Goal: Task Accomplishment & Management: Manage account settings

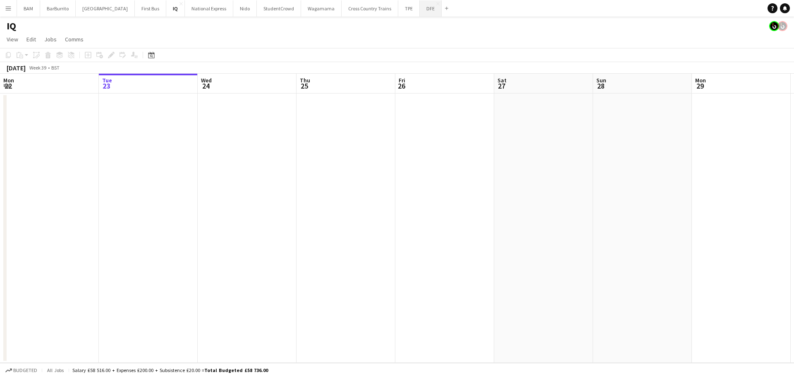
click at [420, 13] on button "DFE Close" at bounding box center [431, 8] width 22 height 16
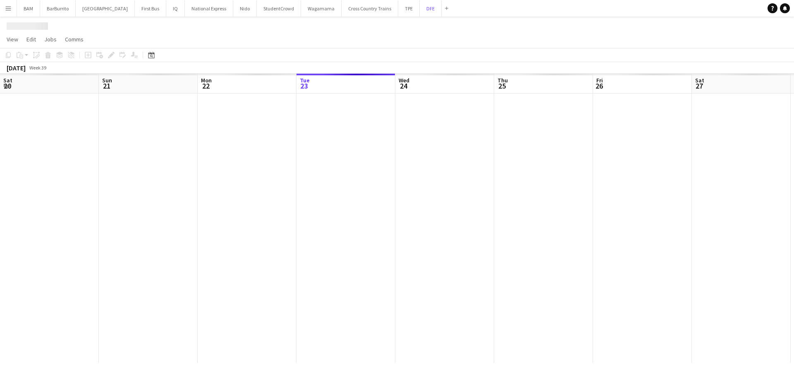
scroll to position [0, 198]
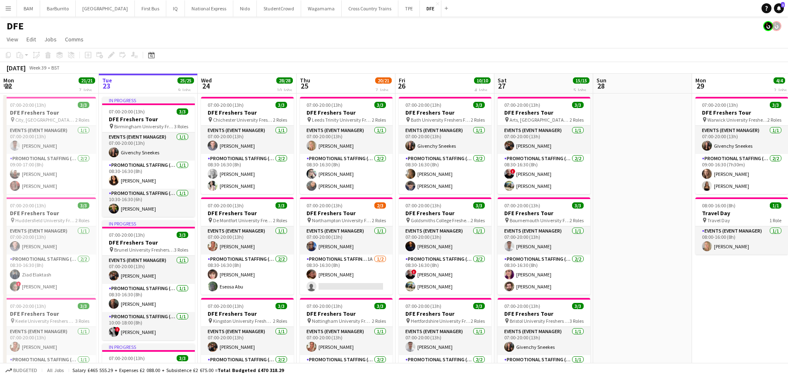
click at [4, 14] on button "Menu" at bounding box center [8, 8] width 17 height 17
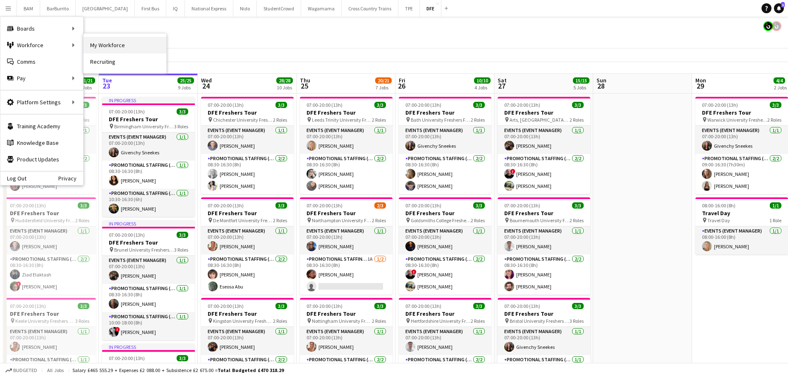
click at [128, 47] on link "My Workforce" at bounding box center [125, 45] width 83 height 17
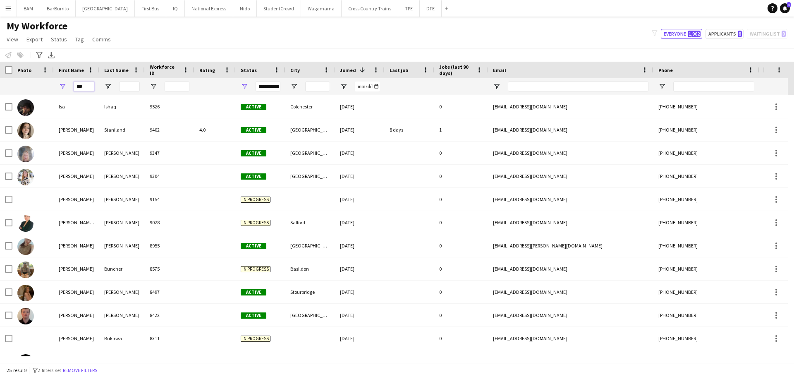
drag, startPoint x: 83, startPoint y: 86, endPoint x: 58, endPoint y: 86, distance: 24.8
click at [58, 86] on div "***" at bounding box center [76, 86] width 45 height 17
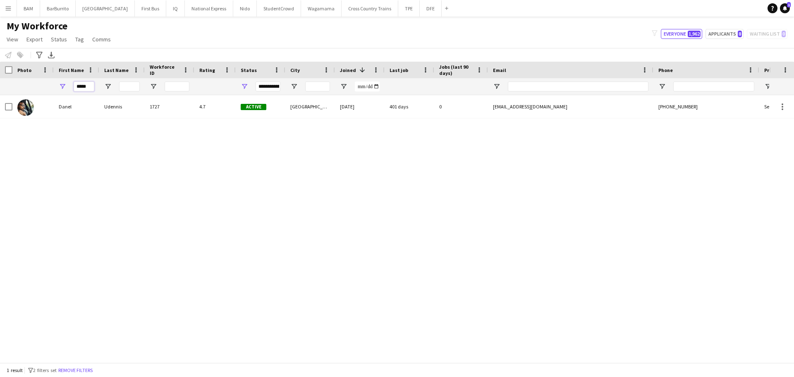
type input "*****"
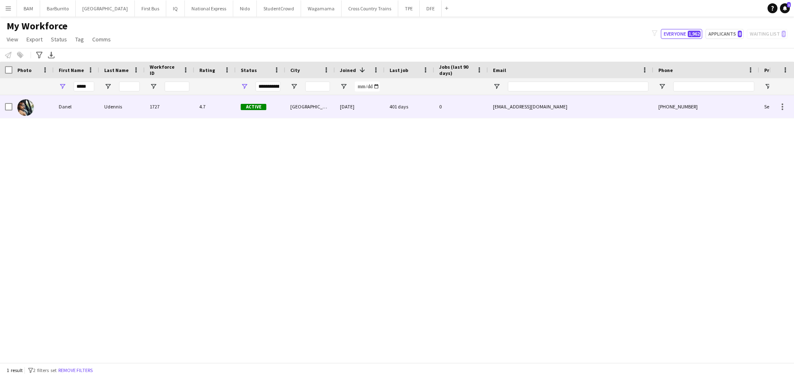
click at [238, 102] on div "Active" at bounding box center [261, 106] width 50 height 23
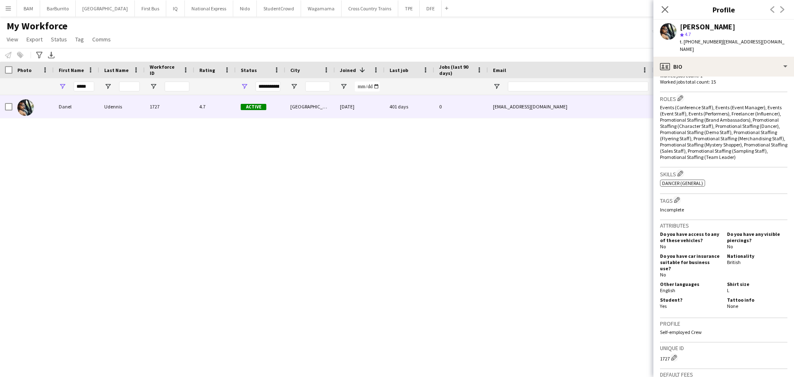
scroll to position [173, 0]
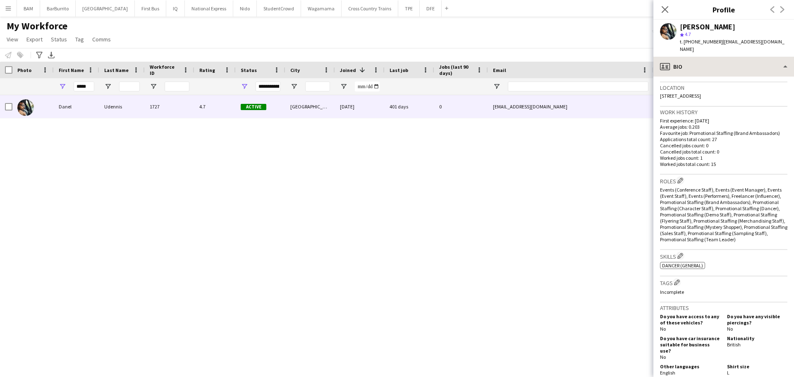
click at [721, 74] on div "Birthday 15-04-1992 (33 years)" at bounding box center [723, 70] width 127 height 24
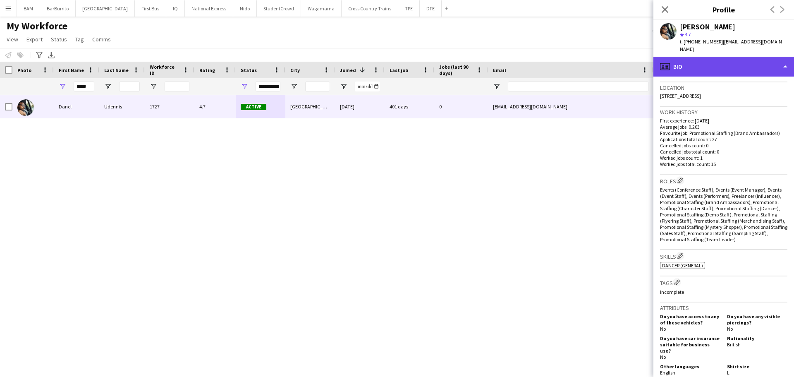
click at [715, 60] on div "profile Bio" at bounding box center [723, 67] width 141 height 20
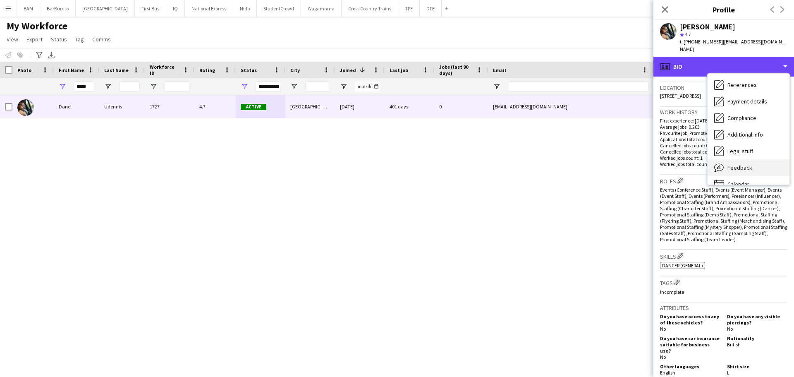
scroll to position [94, 0]
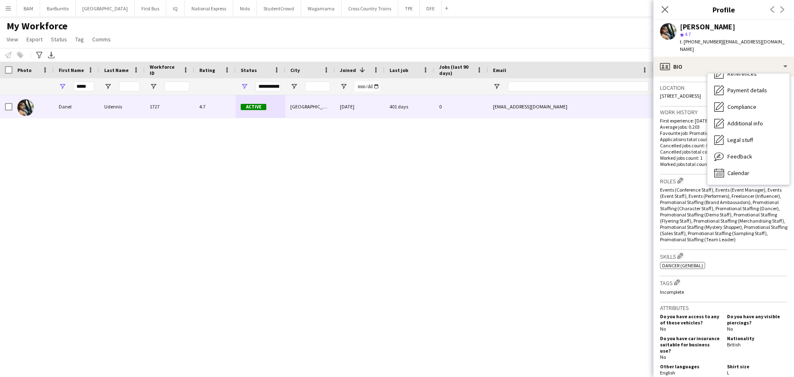
click at [710, 231] on span "Events (Conference Staff), Events (Event Manager), Events (Event Staff), Events…" at bounding box center [723, 214] width 127 height 56
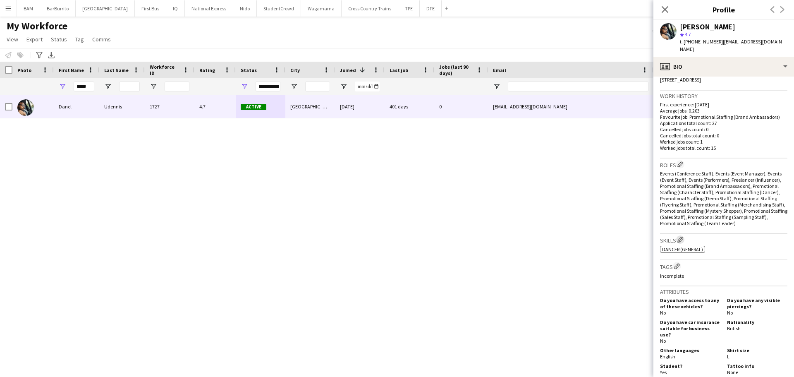
scroll to position [214, 0]
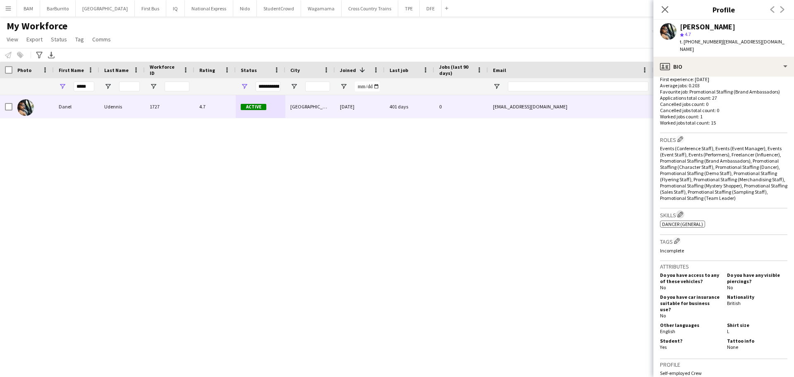
click at [684, 210] on button "Edit crew company skills" at bounding box center [680, 214] width 8 height 8
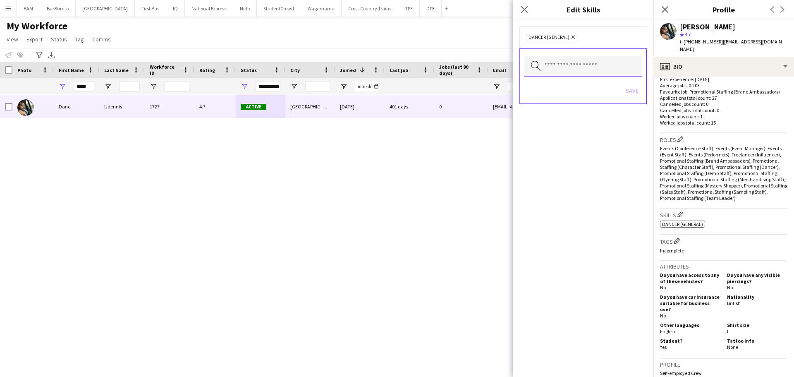
click at [574, 67] on input "text" at bounding box center [582, 66] width 117 height 21
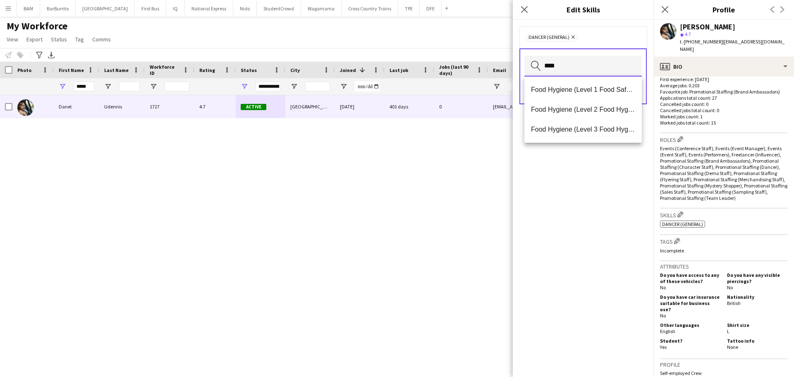
type input "*****"
click at [572, 110] on span "Food Hygiene (Level 2 Food Hygiene Certificate)" at bounding box center [583, 109] width 104 height 8
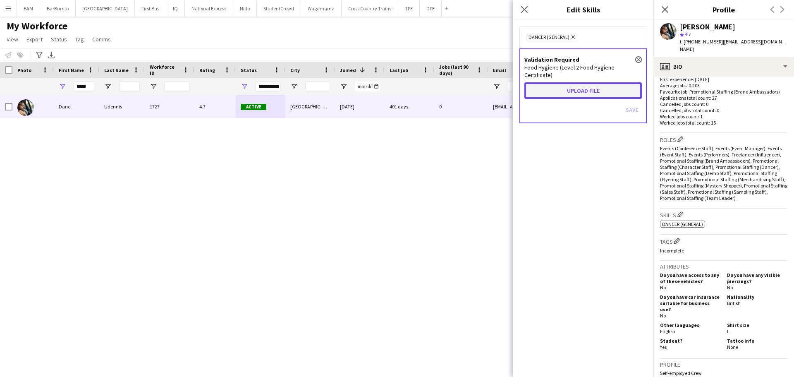
click at [597, 85] on button "Upload file" at bounding box center [582, 90] width 117 height 17
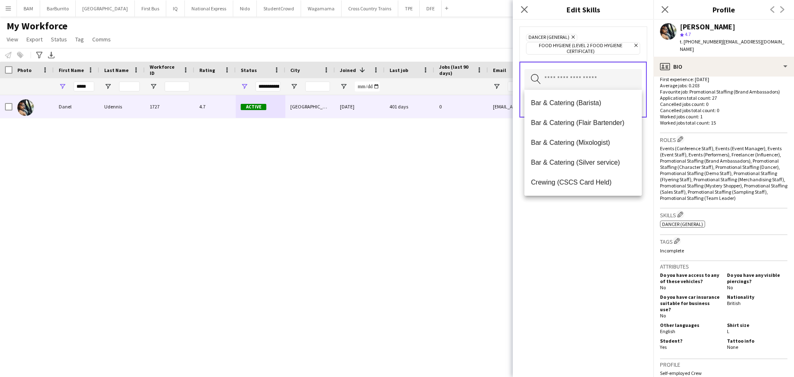
click at [586, 247] on div "Dancer (General) Remove Food Hygiene (Level 2 Food Hygiene Certificate) Remove …" at bounding box center [583, 198] width 141 height 357
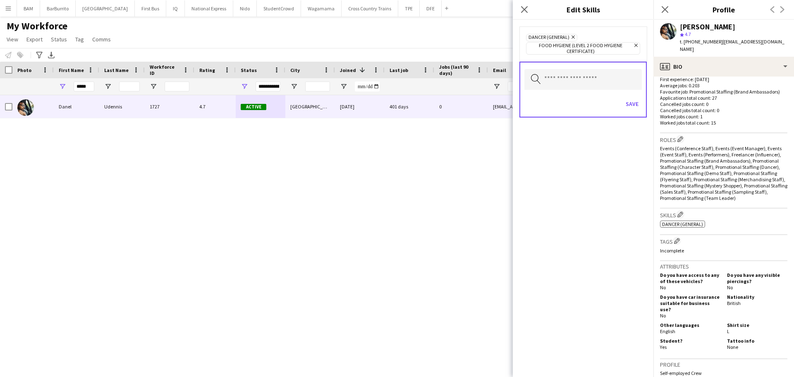
click at [448, 190] on div "Danel Udennis 1727 4.7 Active London 03-07-2019 401 days 0 d_udennis@hotmail.co…" at bounding box center [384, 225] width 769 height 261
click at [633, 107] on button "Save" at bounding box center [631, 103] width 19 height 13
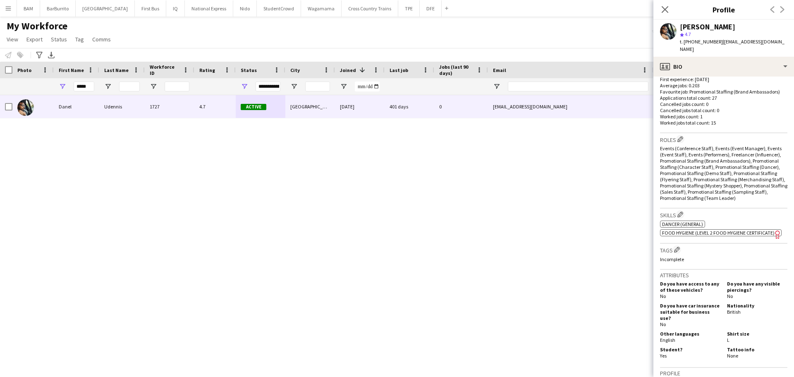
click at [716, 229] on span "Food Hygiene (Level 2 Food Hygiene Certificate)" at bounding box center [718, 232] width 112 height 6
click at [771, 229] on span "Food Hygiene (Level 2 Food Hygiene Certificate)" at bounding box center [718, 232] width 112 height 6
click at [681, 211] on app-icon "Edit crew company skills" at bounding box center [680, 214] width 6 height 6
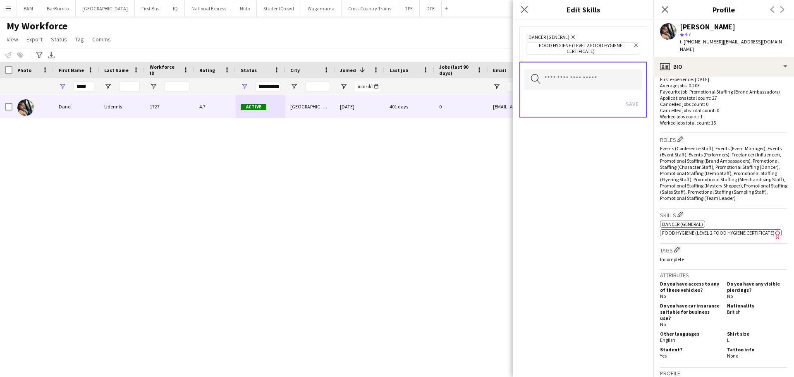
click at [637, 44] on icon at bounding box center [635, 45] width 3 height 3
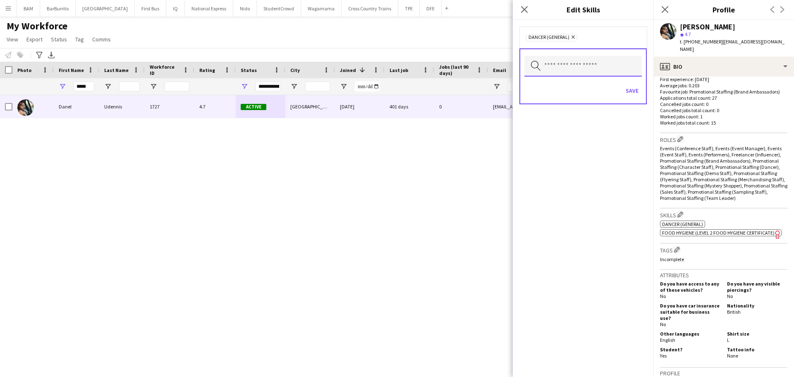
click at [590, 70] on input "text" at bounding box center [582, 66] width 117 height 21
type input "*******"
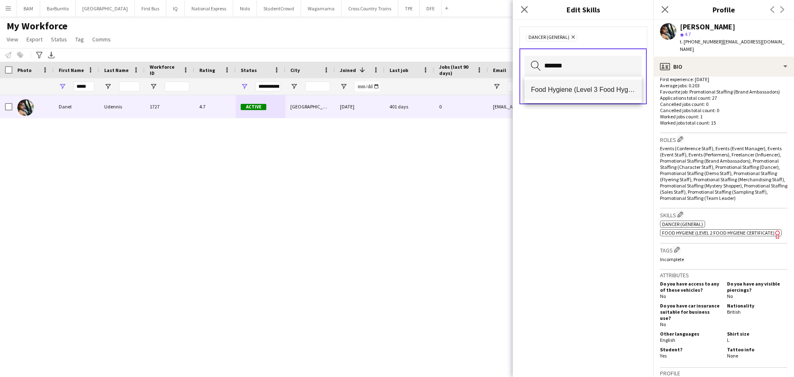
click at [602, 95] on mat-option "Food Hygiene (Level 3 Food Hygiene Certificate)" at bounding box center [582, 90] width 117 height 20
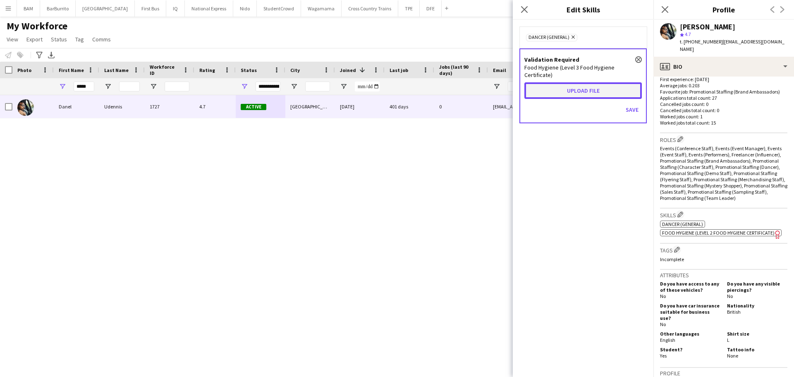
click at [614, 85] on button "Upload file" at bounding box center [582, 90] width 117 height 17
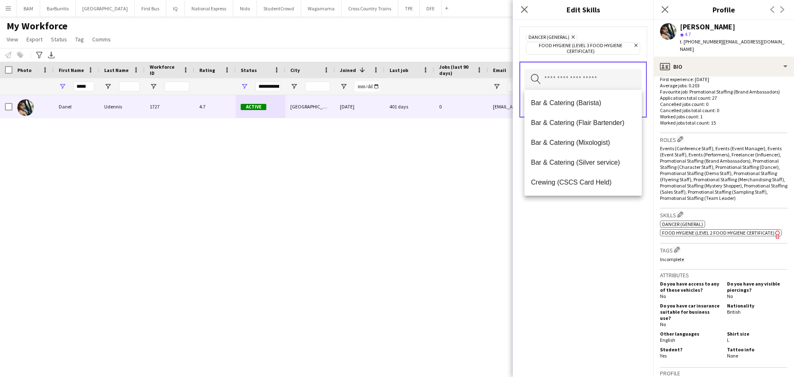
click at [612, 224] on div "Dancer (General) Remove Food Hygiene (Level 3 Food Hygiene Certificate) Remove …" at bounding box center [583, 198] width 141 height 357
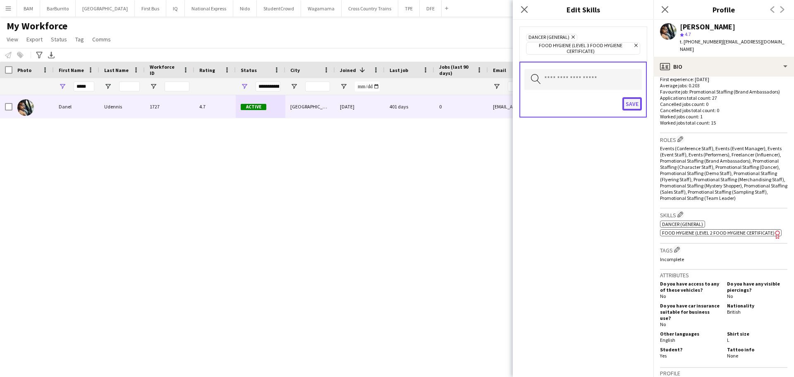
click at [632, 106] on button "Save" at bounding box center [631, 103] width 19 height 13
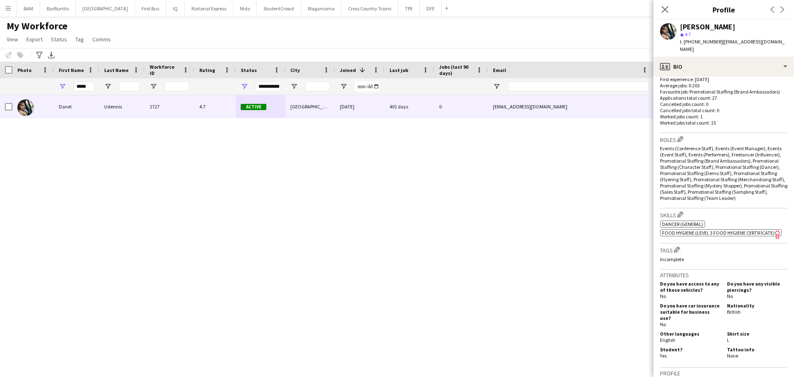
drag, startPoint x: 503, startPoint y: 199, endPoint x: 772, endPoint y: 292, distance: 284.1
click at [504, 199] on div "Danel Udennis 1727 4.7 Active London 03-07-2019 401 days 0 d_udennis@hotmail.co…" at bounding box center [384, 225] width 769 height 261
click at [660, 8] on app-icon "Close pop-in" at bounding box center [665, 10] width 12 height 12
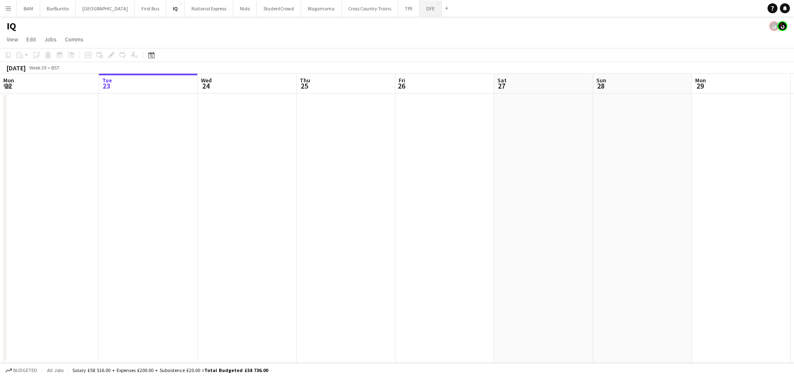
click at [420, 10] on button "DFE Close" at bounding box center [431, 8] width 22 height 16
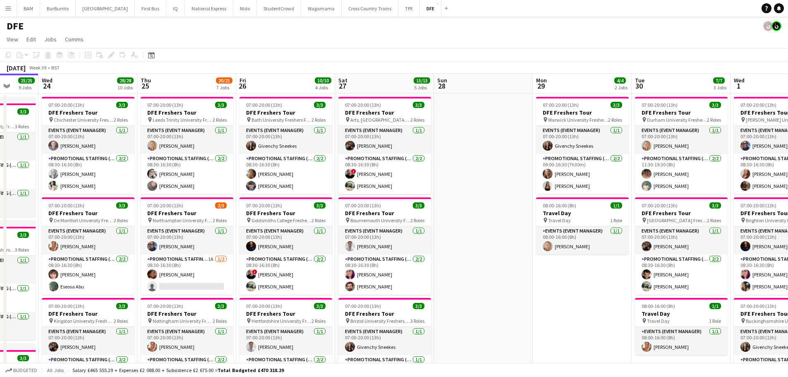
drag, startPoint x: 425, startPoint y: 157, endPoint x: 162, endPoint y: 141, distance: 263.8
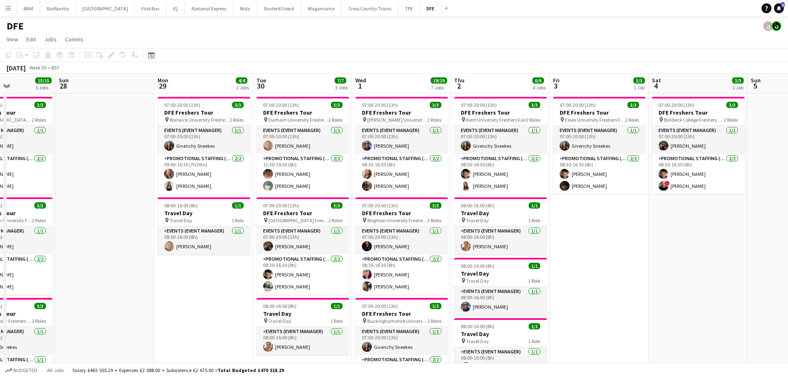
scroll to position [0, 242]
drag, startPoint x: 486, startPoint y: 172, endPoint x: 458, endPoint y: 169, distance: 28.7
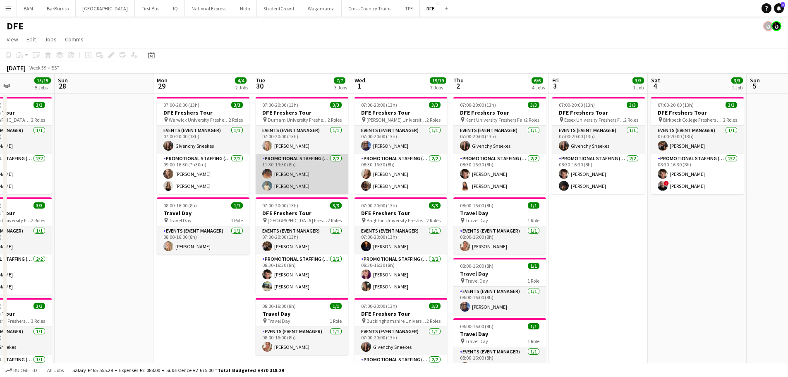
click at [337, 173] on app-card-role "Promotional Staffing (Brand Ambassadors) 2/2 11:30-19:30 (8h) Emma Mcangus Elli…" at bounding box center [302, 174] width 93 height 40
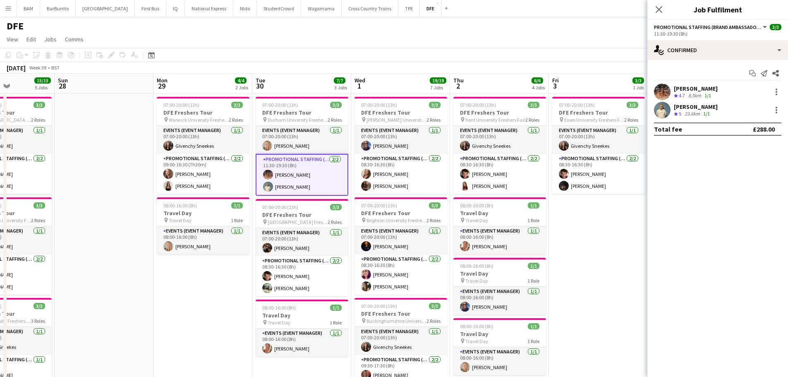
click at [690, 108] on div "[PERSON_NAME]" at bounding box center [696, 106] width 44 height 7
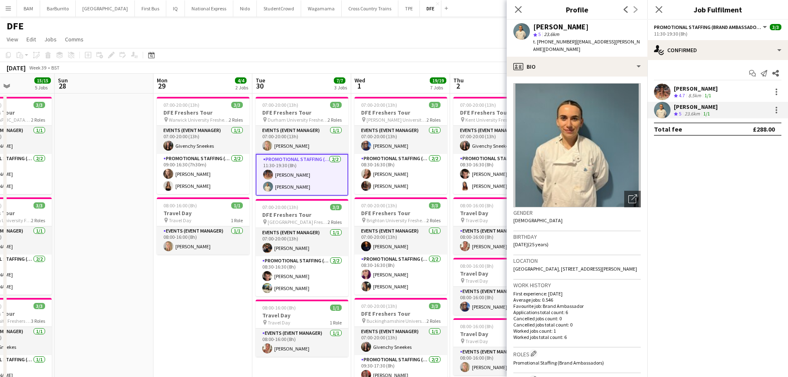
click at [697, 93] on div "8.5km" at bounding box center [694, 95] width 16 height 7
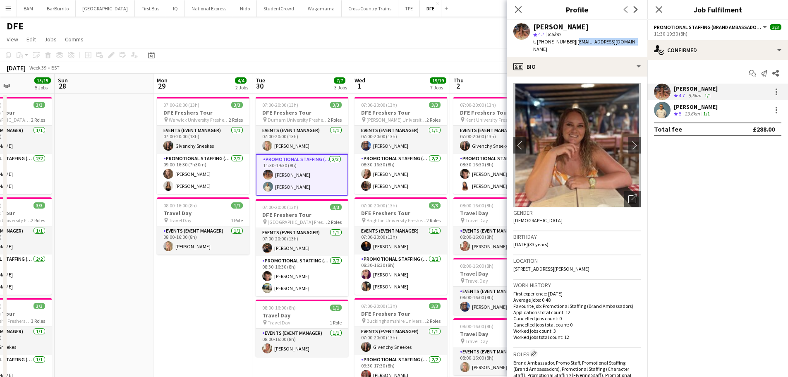
drag, startPoint x: 572, startPoint y: 43, endPoint x: 632, endPoint y: 46, distance: 59.7
click at [632, 46] on div "Emma Mcangus star 4.7 8.5km t. +447823577807 | emmaloumc92@icloud.com" at bounding box center [576, 38] width 141 height 37
copy span "emmaloumc92@icloud.com"
drag, startPoint x: 523, startPoint y: 7, endPoint x: 516, endPoint y: 9, distance: 7.6
click at [523, 7] on div "Close pop-in" at bounding box center [517, 9] width 23 height 19
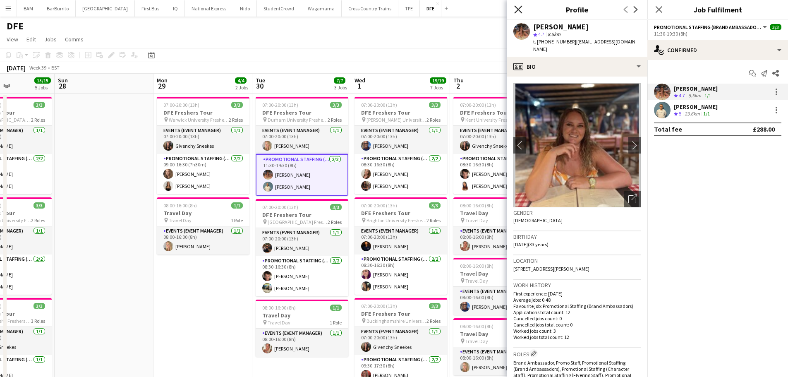
click at [516, 10] on icon "Close pop-in" at bounding box center [518, 9] width 8 height 8
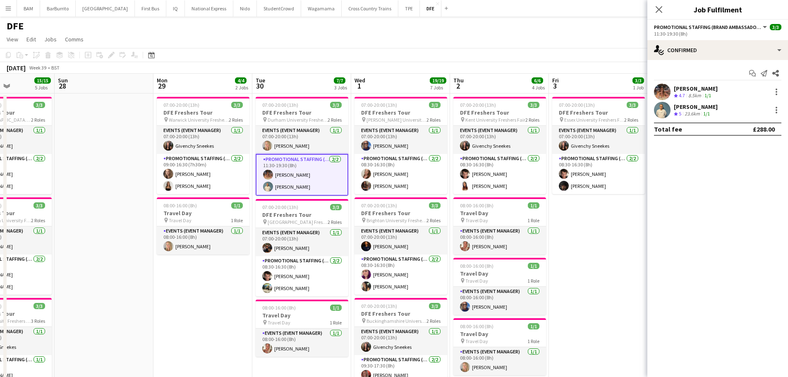
click at [683, 87] on div "[PERSON_NAME]" at bounding box center [696, 88] width 44 height 7
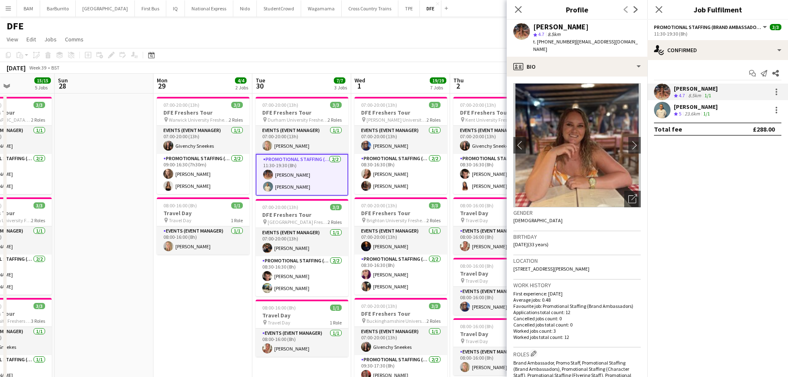
click at [382, 58] on app-toolbar "Copy Paste Paste Ctrl+V Paste with crew Ctrl+Shift+V Paste linked Job [GEOGRAPH…" at bounding box center [394, 55] width 788 height 14
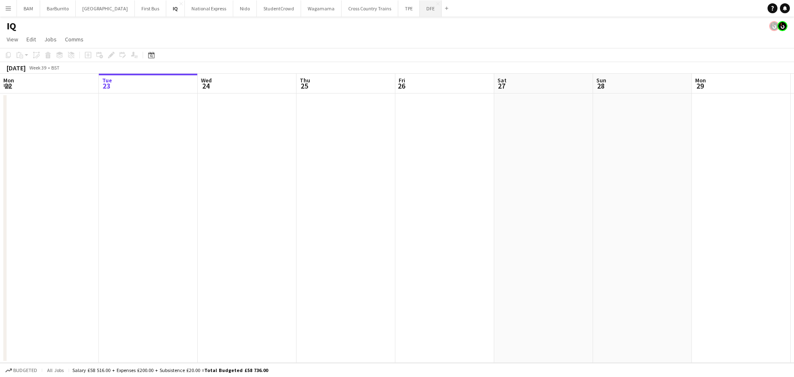
click at [420, 12] on button "DFE Close" at bounding box center [431, 8] width 22 height 16
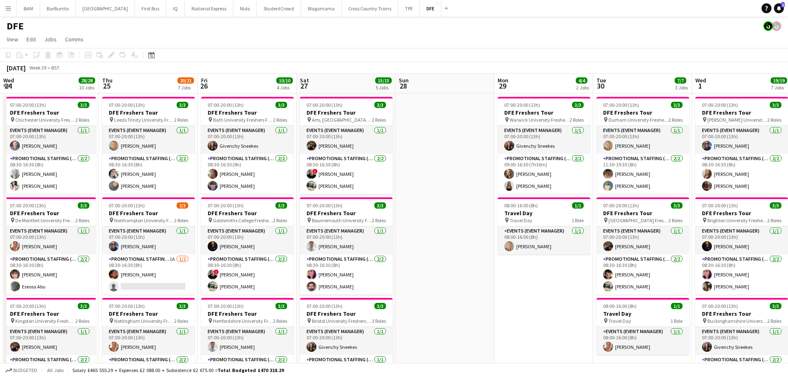
scroll to position [0, 278]
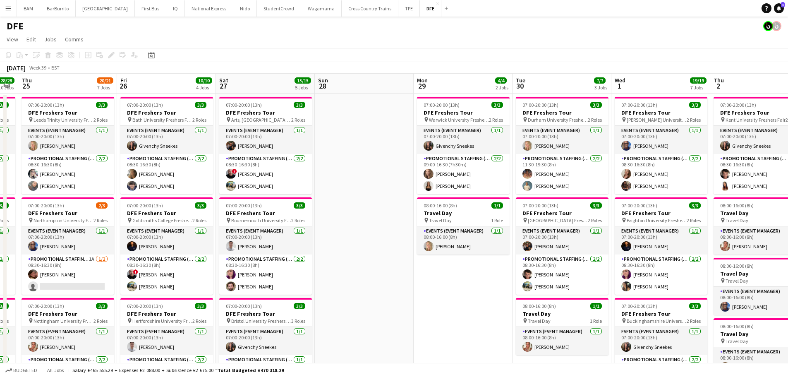
drag, startPoint x: 590, startPoint y: 192, endPoint x: 236, endPoint y: 146, distance: 357.8
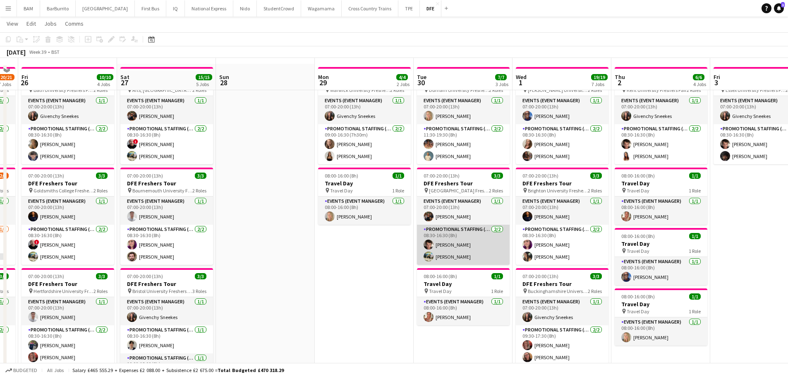
scroll to position [41, 0]
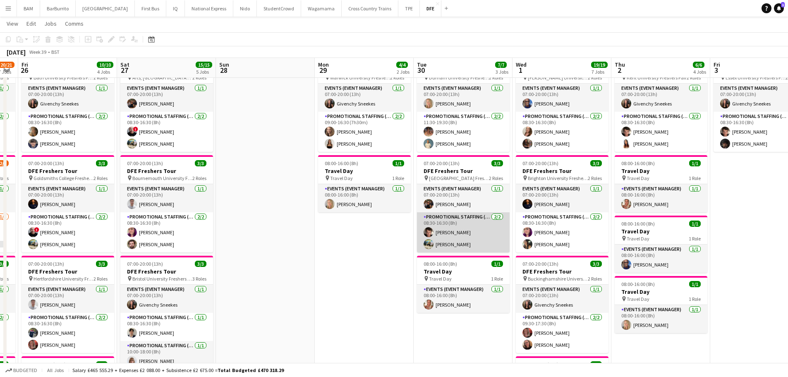
click at [486, 235] on app-card-role "Promotional Staffing (Brand Ambassadors) [DATE] 08:30-16:30 (8h) [PERSON_NAME] …" at bounding box center [463, 232] width 93 height 40
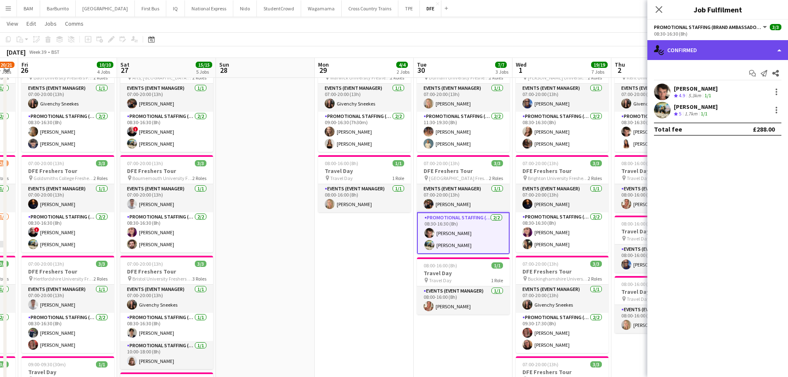
click at [727, 52] on div "single-neutral-actions-check-2 Confirmed" at bounding box center [717, 50] width 141 height 20
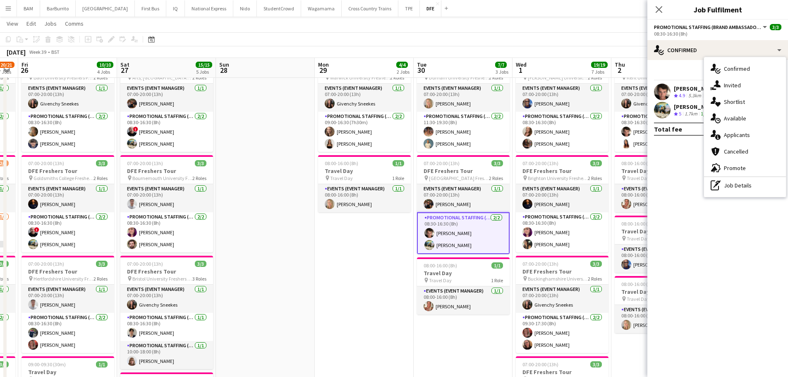
drag, startPoint x: 760, startPoint y: 185, endPoint x: 762, endPoint y: 179, distance: 6.4
click at [760, 184] on div "pen-write Job Details" at bounding box center [745, 185] width 82 height 17
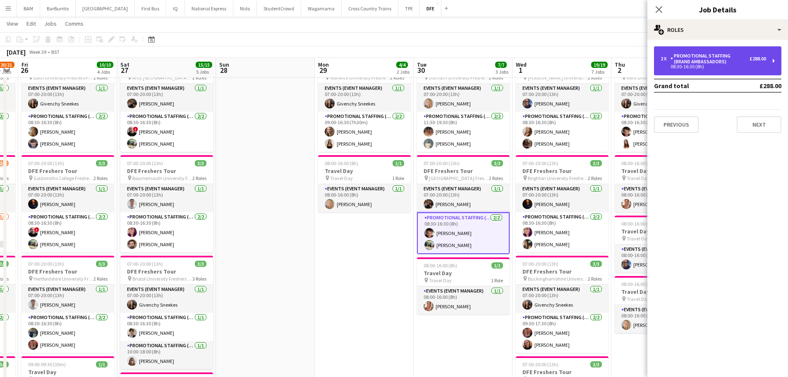
click at [746, 57] on div "Promotional Staffing (Brand Ambassadors)" at bounding box center [709, 59] width 79 height 12
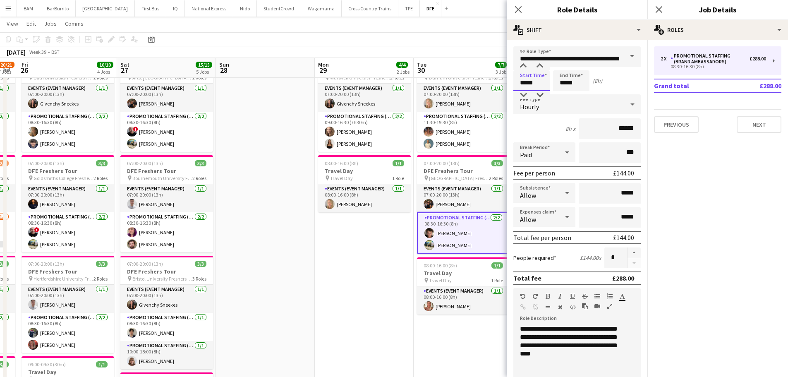
click at [528, 82] on input "*****" at bounding box center [531, 80] width 36 height 21
click at [523, 66] on div at bounding box center [523, 66] width 17 height 8
click at [545, 100] on div "Hourly" at bounding box center [568, 104] width 111 height 20
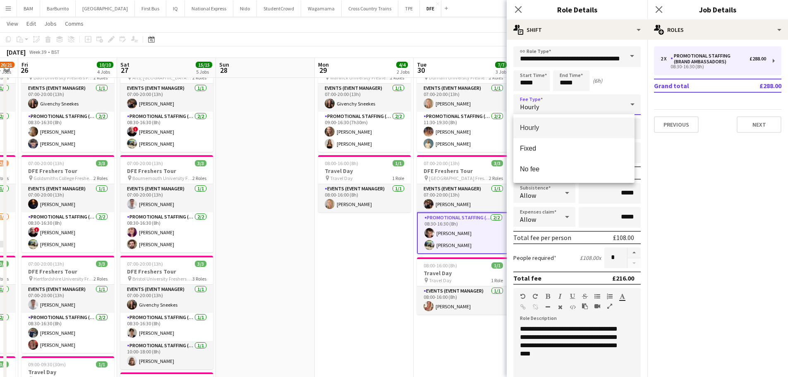
click at [531, 86] on div at bounding box center [394, 188] width 788 height 377
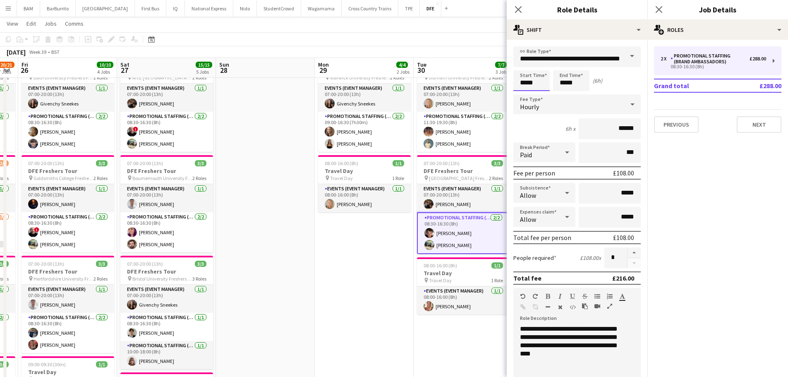
click at [527, 78] on input "*****" at bounding box center [531, 80] width 36 height 21
click at [542, 91] on div at bounding box center [539, 95] width 17 height 8
click at [523, 95] on div at bounding box center [523, 95] width 17 height 8
click at [523, 65] on div at bounding box center [523, 66] width 17 height 8
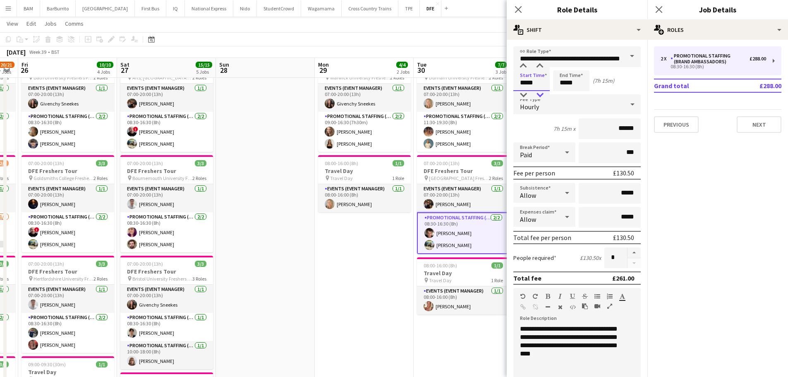
click at [541, 98] on div at bounding box center [539, 95] width 17 height 8
type input "*****"
click at [540, 67] on div at bounding box center [539, 66] width 17 height 8
click at [456, 50] on div "[DATE] Week 39 • BST" at bounding box center [394, 52] width 788 height 12
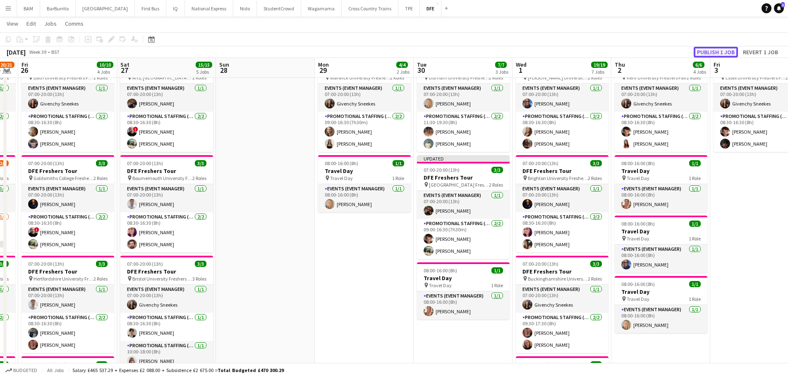
click at [717, 54] on button "Publish 1 job" at bounding box center [715, 52] width 44 height 11
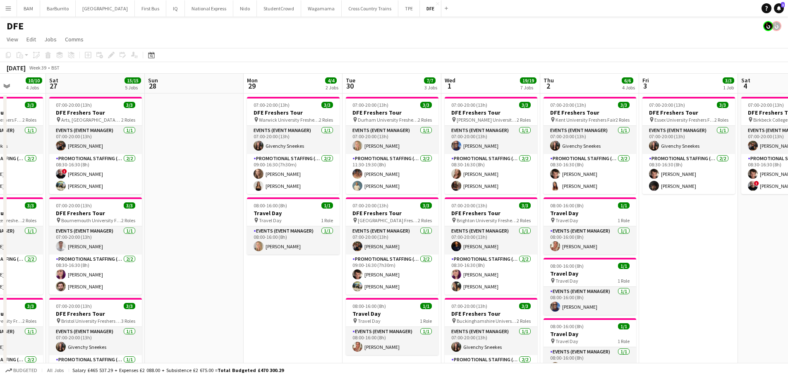
scroll to position [0, 253]
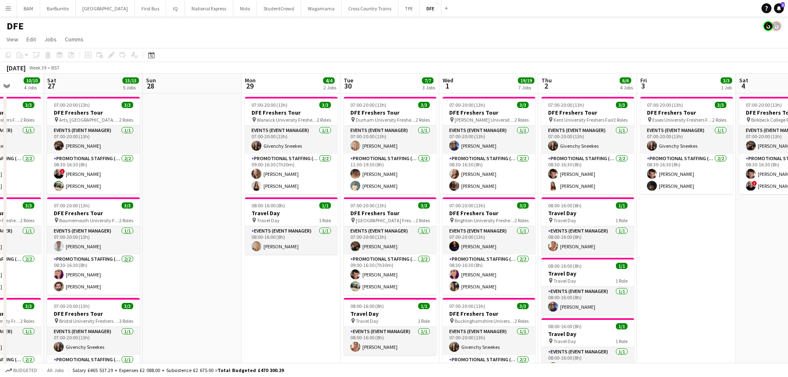
drag, startPoint x: 566, startPoint y: 162, endPoint x: 497, endPoint y: 170, distance: 69.5
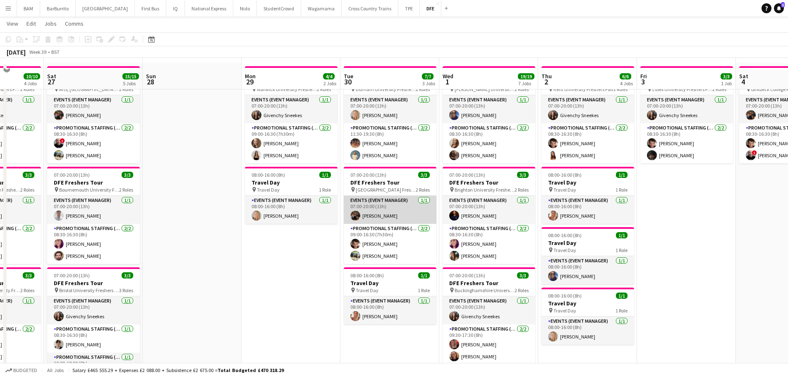
scroll to position [41, 0]
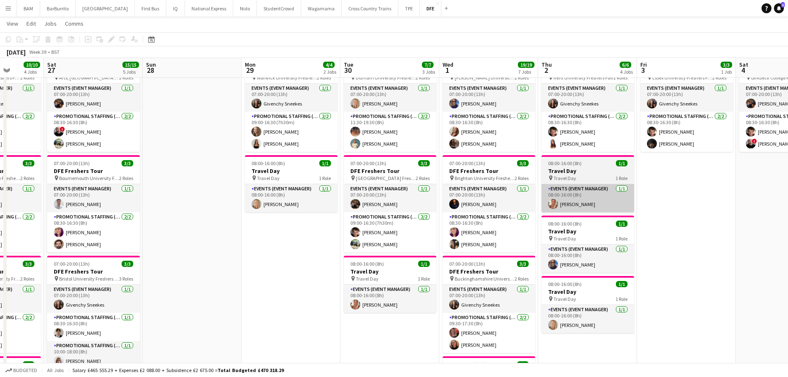
drag, startPoint x: 408, startPoint y: 239, endPoint x: 615, endPoint y: 209, distance: 209.3
click at [408, 239] on app-card-role "Promotional Staffing (Brand Ambassadors) [DATE] 09:00-16:30 (7h30m) [PERSON_NAM…" at bounding box center [390, 232] width 93 height 40
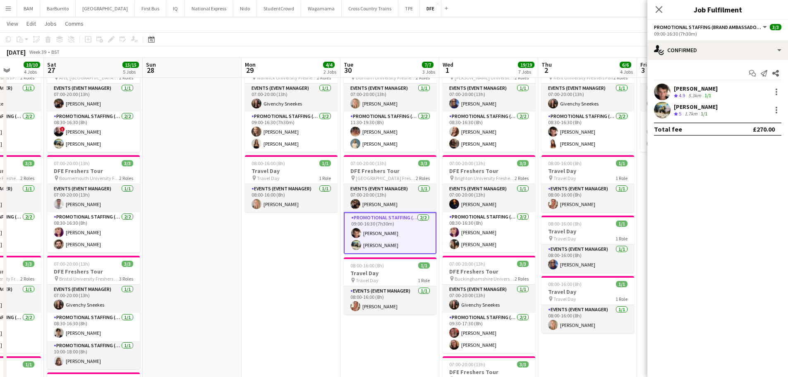
click at [709, 91] on div "[PERSON_NAME]" at bounding box center [696, 88] width 44 height 7
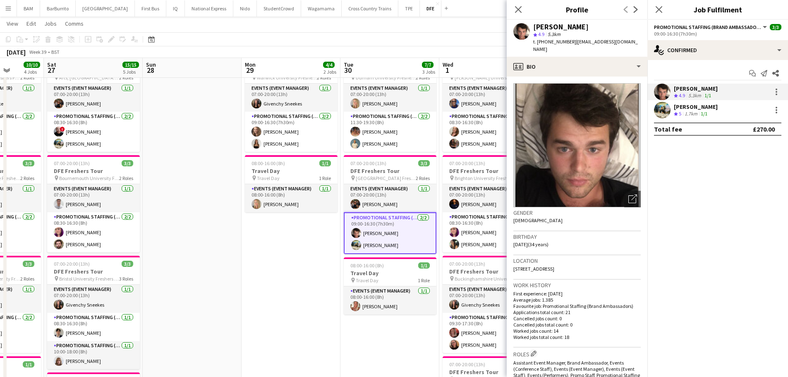
drag, startPoint x: 572, startPoint y: 42, endPoint x: 640, endPoint y: 40, distance: 68.3
click at [640, 40] on app-profile-header "[PERSON_NAME] star 4.9 5.3km t. [PHONE_NUMBER] | [EMAIL_ADDRESS][DOMAIN_NAME]" at bounding box center [576, 38] width 141 height 37
copy span "[EMAIL_ADDRESS][DOMAIN_NAME]"
click at [716, 112] on div "[PERSON_NAME] Crew rating 5 1.7km 1/1" at bounding box center [717, 110] width 141 height 17
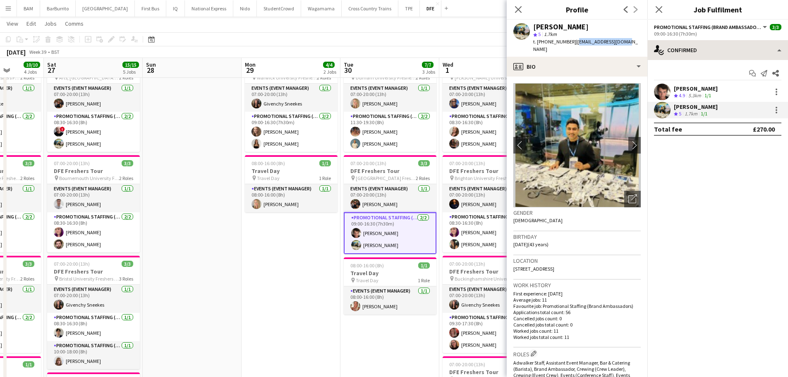
drag, startPoint x: 573, startPoint y: 40, endPoint x: 775, endPoint y: 42, distance: 202.2
click at [638, 39] on app-profile-header "[PERSON_NAME] star 5 1.7km t. [PHONE_NUMBER] | [EMAIL_ADDRESS][DOMAIN_NAME]" at bounding box center [576, 38] width 141 height 37
copy span "[EMAIL_ADDRESS][DOMAIN_NAME]"
click at [520, 8] on icon at bounding box center [518, 9] width 8 height 8
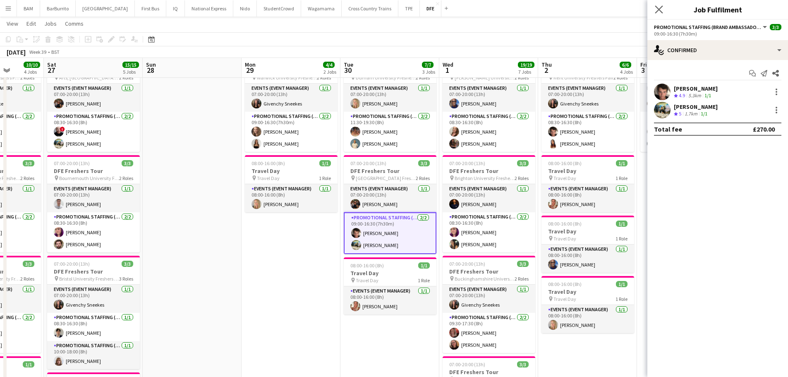
click at [663, 12] on app-icon "Close pop-in" at bounding box center [659, 10] width 12 height 12
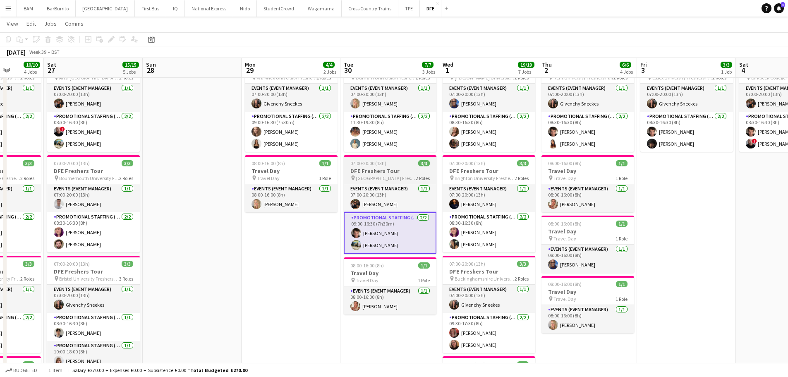
click at [380, 237] on app-card-role "Promotional Staffing (Brand Ambassadors) [DATE] 09:00-16:30 (7h30m) [PERSON_NAM…" at bounding box center [390, 233] width 93 height 42
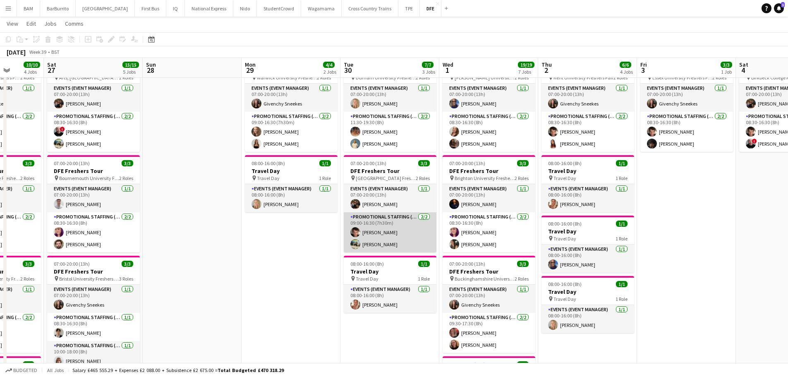
click at [420, 222] on app-card-role "Promotional Staffing (Brand Ambassadors) [DATE] 09:00-16:30 (7h30m) [PERSON_NAM…" at bounding box center [390, 232] width 93 height 40
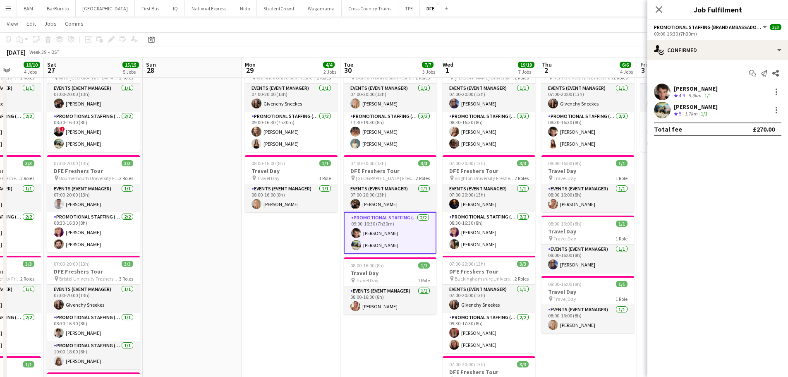
click at [679, 93] on span "4.9" at bounding box center [681, 95] width 6 height 6
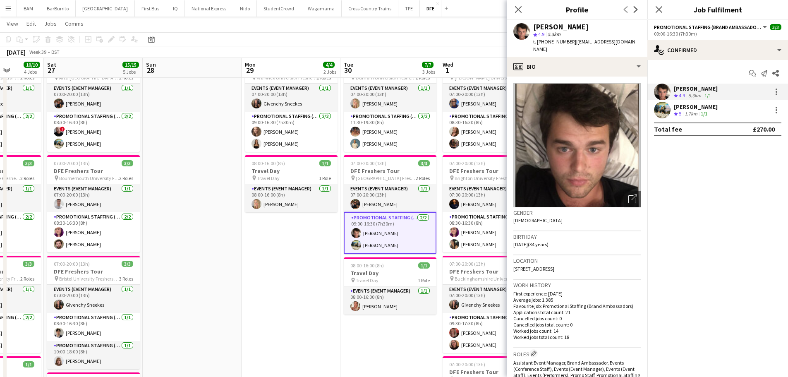
drag, startPoint x: 573, startPoint y: 42, endPoint x: 640, endPoint y: 42, distance: 67.4
click at [638, 42] on div "[PERSON_NAME] star 4.9 5.3km t. [PHONE_NUMBER] | [EMAIL_ADDRESS][DOMAIN_NAME]" at bounding box center [576, 38] width 141 height 37
copy span "[EMAIL_ADDRESS][DOMAIN_NAME]"
click at [700, 103] on div "[PERSON_NAME]" at bounding box center [696, 106] width 44 height 7
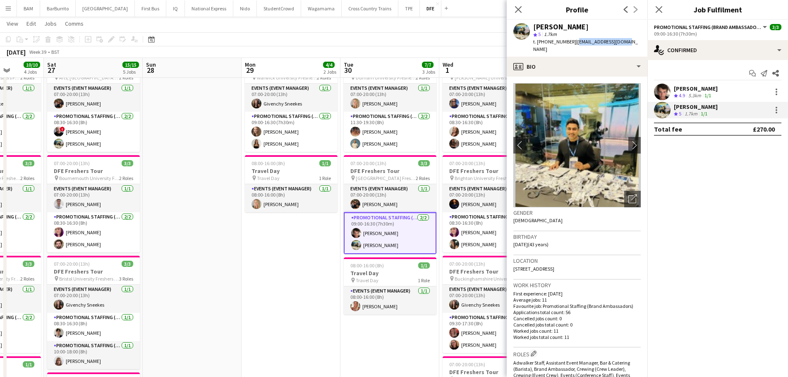
drag, startPoint x: 572, startPoint y: 41, endPoint x: 642, endPoint y: 41, distance: 69.9
click at [642, 41] on app-profile-header "[PERSON_NAME] star 5 1.7km t. [PHONE_NUMBER] | [EMAIL_ADDRESS][DOMAIN_NAME]" at bounding box center [576, 38] width 141 height 37
copy span "[EMAIL_ADDRESS][DOMAIN_NAME]"
click at [517, 6] on icon "Close pop-in" at bounding box center [518, 9] width 7 height 7
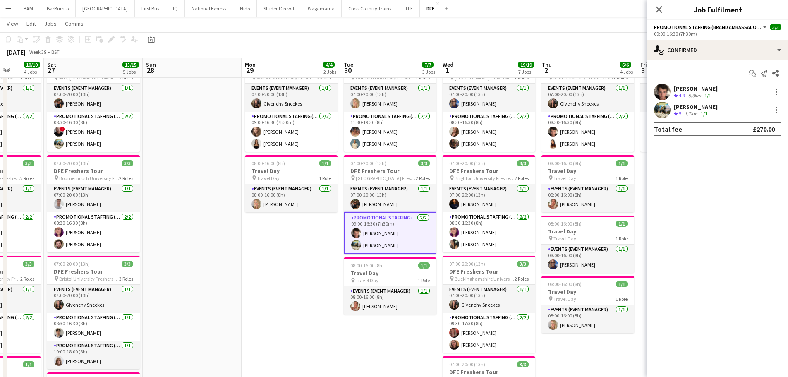
click at [428, 36] on app-toolbar "Copy Paste Paste Ctrl+V Paste with crew Ctrl+Shift+V Paste linked Job [GEOGRAPH…" at bounding box center [394, 39] width 788 height 14
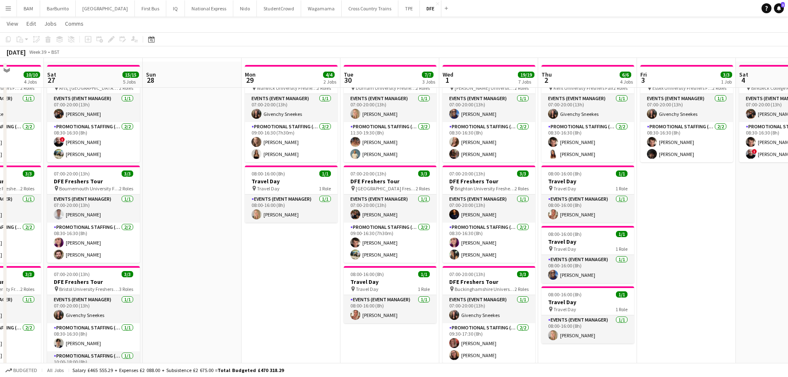
scroll to position [0, 0]
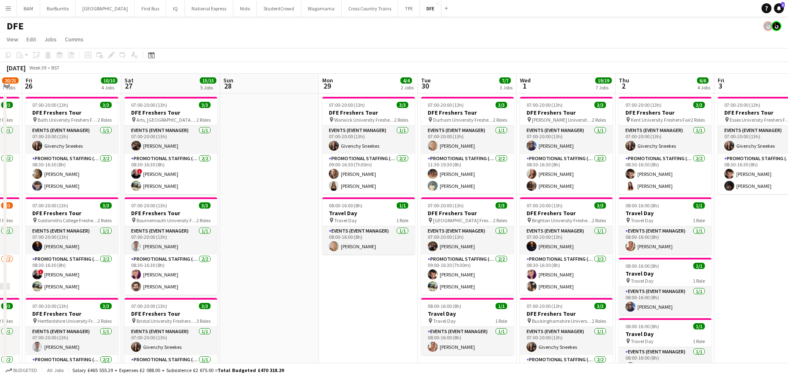
drag, startPoint x: 526, startPoint y: 118, endPoint x: 408, endPoint y: 153, distance: 123.1
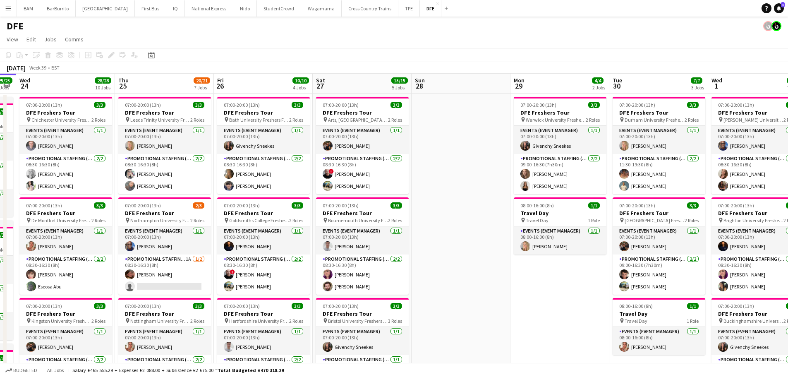
scroll to position [0, 254]
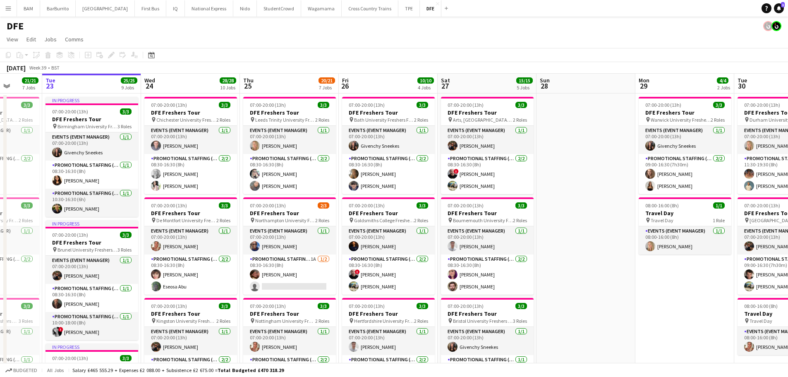
drag, startPoint x: 360, startPoint y: 151, endPoint x: 520, endPoint y: 153, distance: 159.6
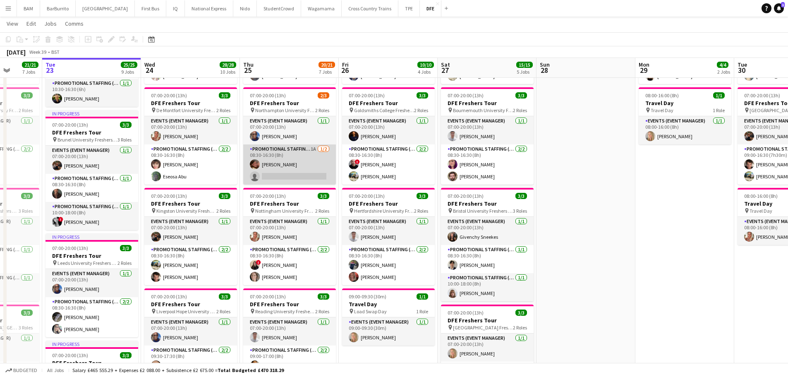
scroll to position [124, 0]
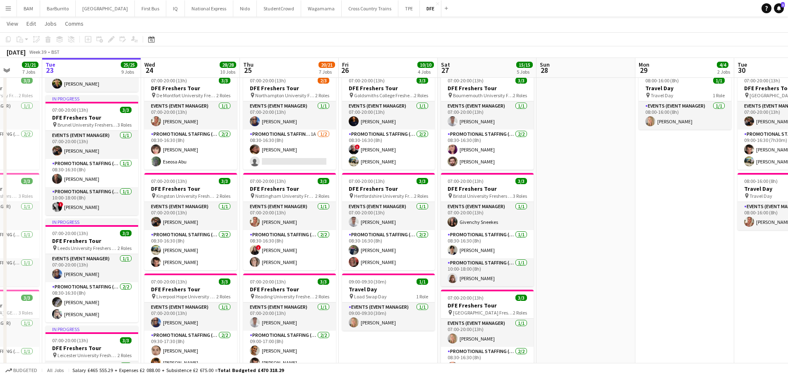
drag, startPoint x: 288, startPoint y: 152, endPoint x: 596, endPoint y: 136, distance: 308.5
click at [288, 152] on app-card-role "Promotional Staffing (Brand Ambassadors) 1A [DATE] 08:30-16:30 (8h) [PERSON_NAM…" at bounding box center [289, 149] width 93 height 40
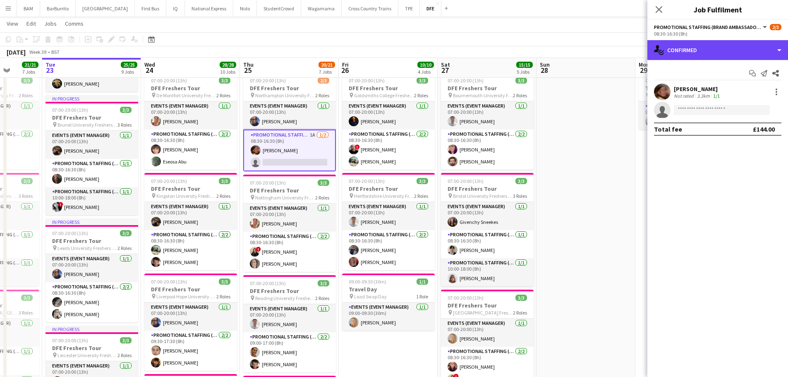
drag, startPoint x: 735, startPoint y: 55, endPoint x: 733, endPoint y: 60, distance: 6.1
click at [735, 54] on div "single-neutral-actions-check-2 Confirmed" at bounding box center [717, 50] width 141 height 20
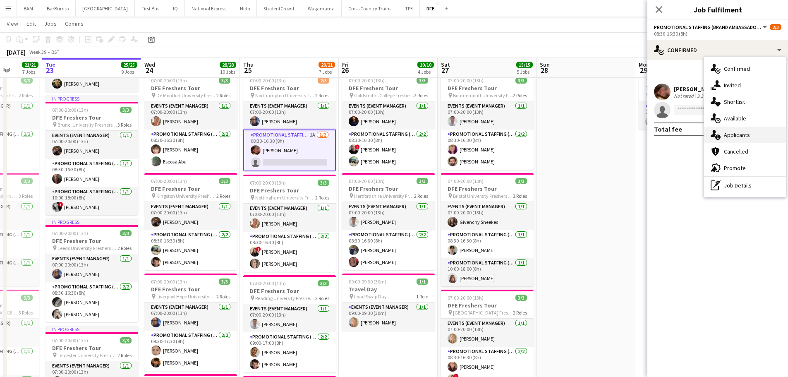
click at [751, 131] on div "single-neutral-actions-information Applicants" at bounding box center [745, 135] width 82 height 17
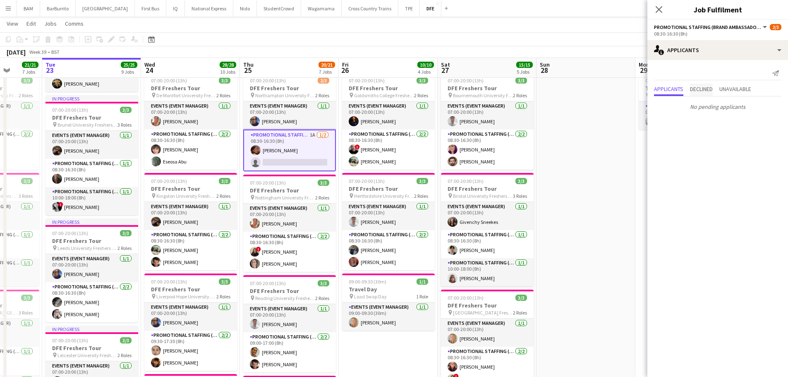
click at [697, 86] on span "Declined" at bounding box center [701, 89] width 23 height 6
click at [738, 71] on span "Unavailable" at bounding box center [735, 72] width 32 height 6
click at [657, 8] on icon at bounding box center [659, 9] width 8 height 8
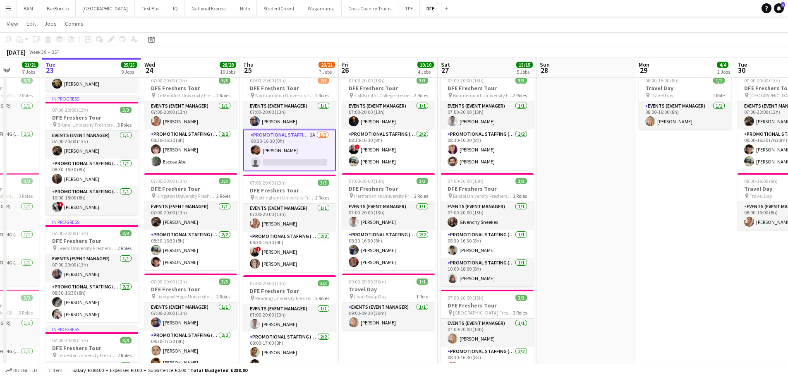
click at [462, 19] on app-page-menu "View Day view expanded Day view collapsed Month view Date picker Jump to [DATE]…" at bounding box center [394, 25] width 788 height 16
